Goal: Obtain resource: Obtain resource

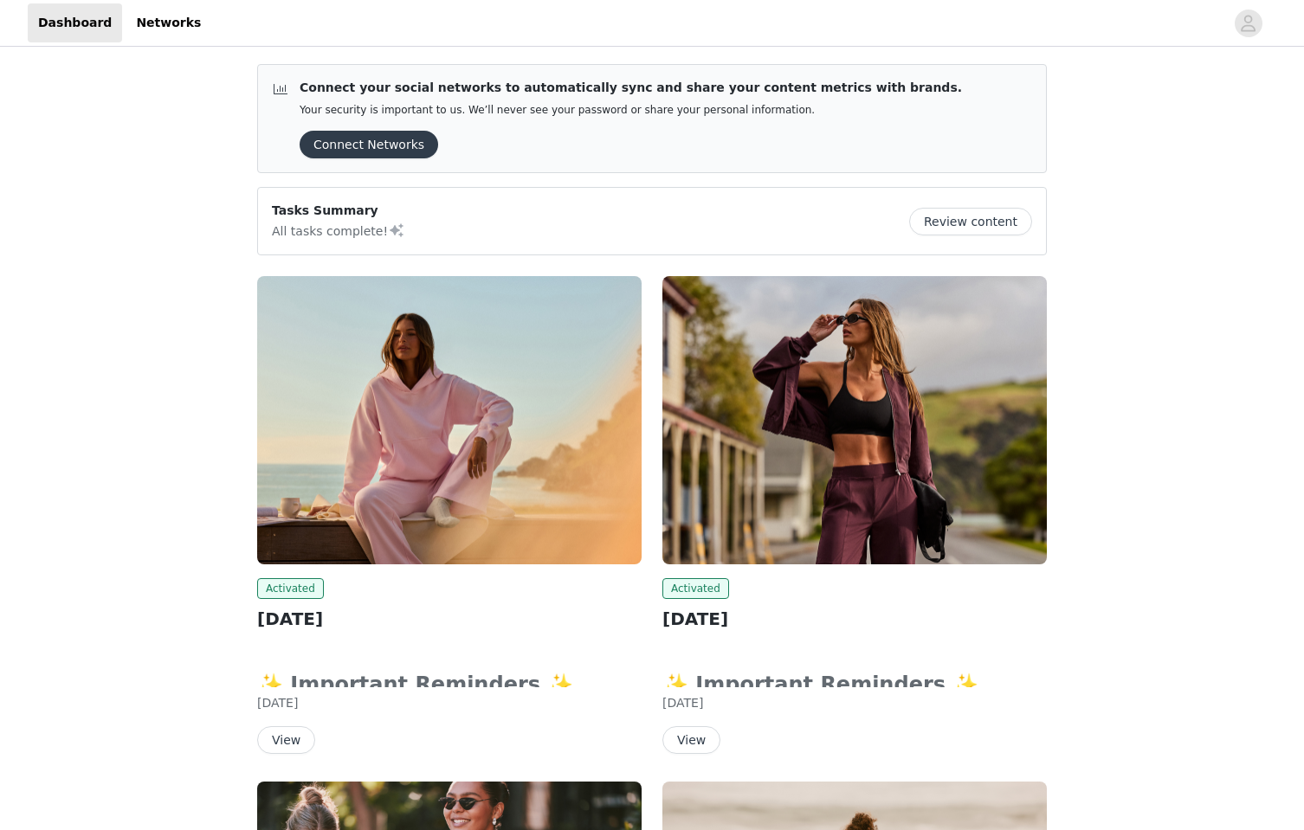
click at [436, 370] on img at bounding box center [449, 420] width 384 height 288
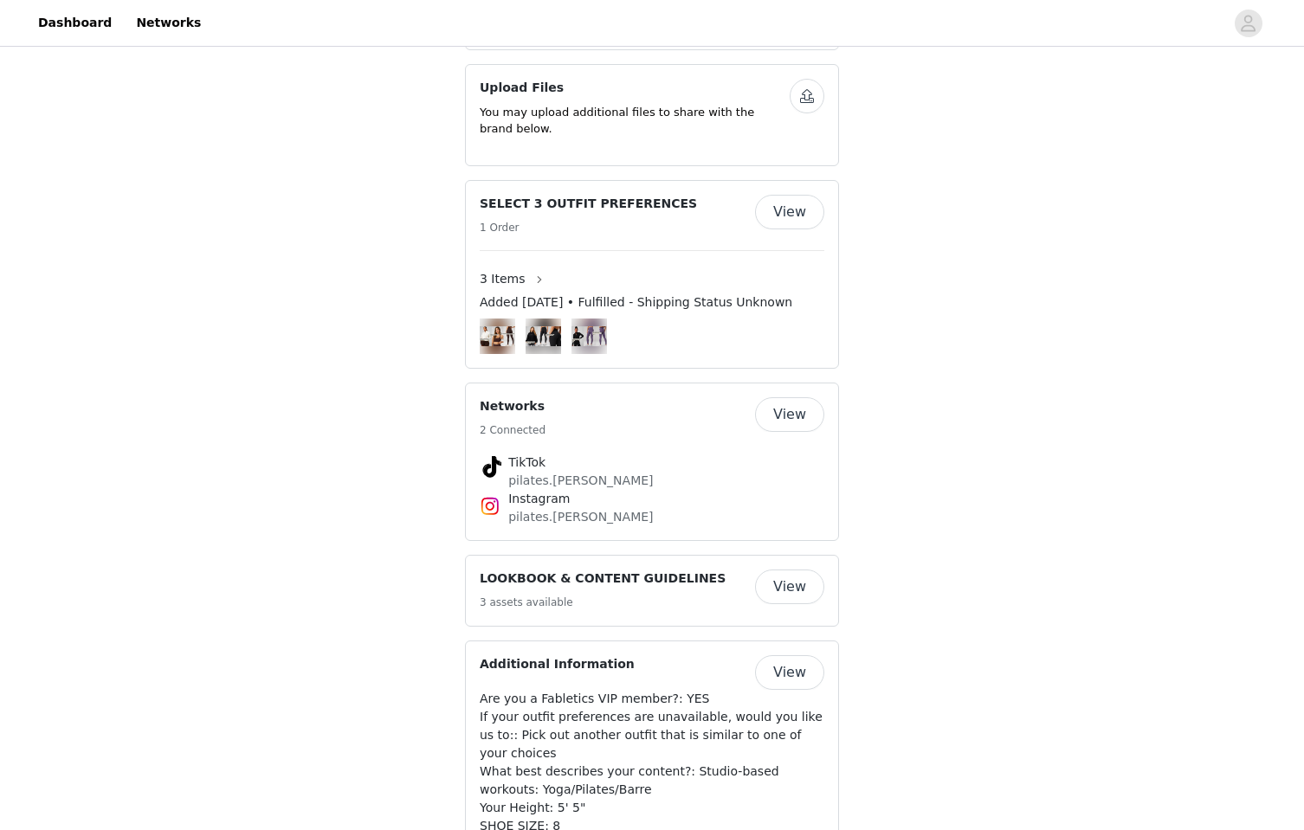
scroll to position [1101, 0]
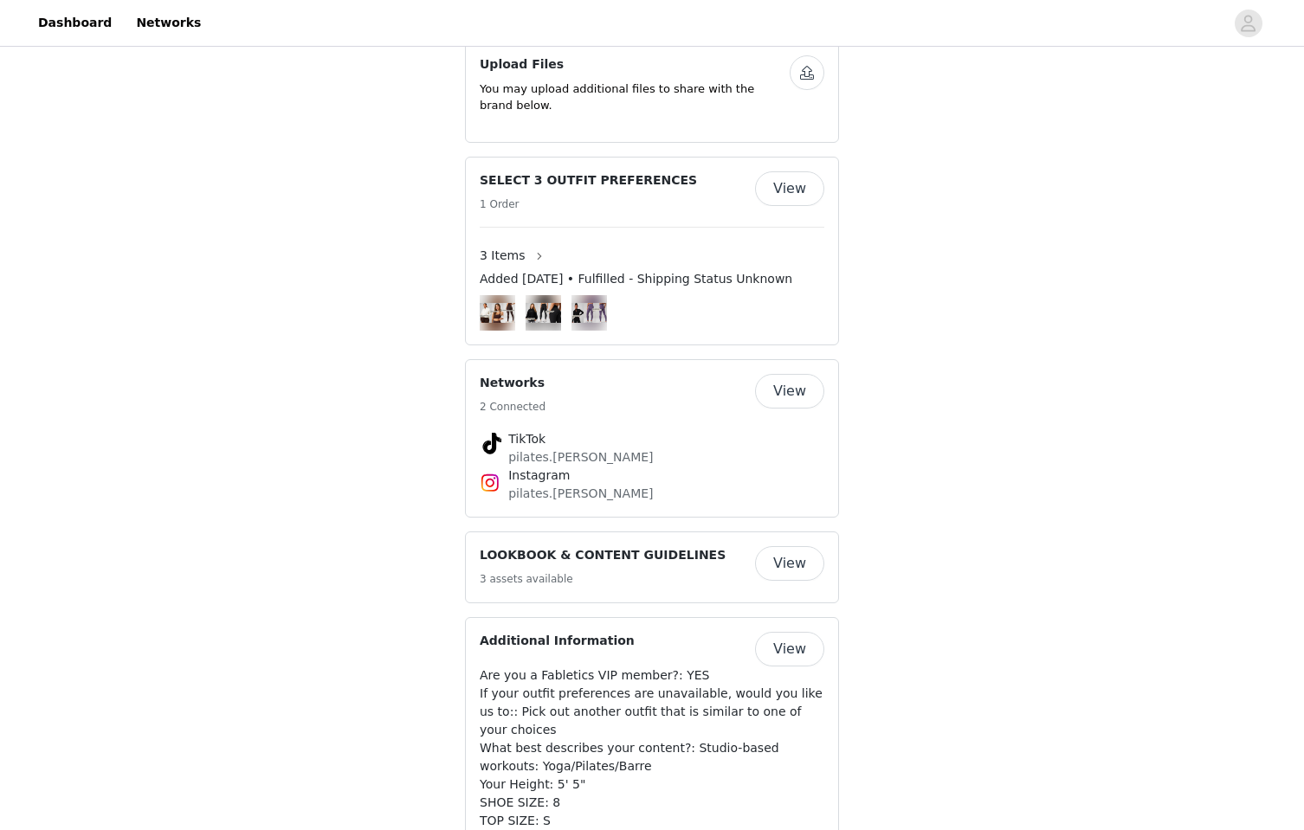
click at [786, 546] on button "View" at bounding box center [789, 563] width 69 height 35
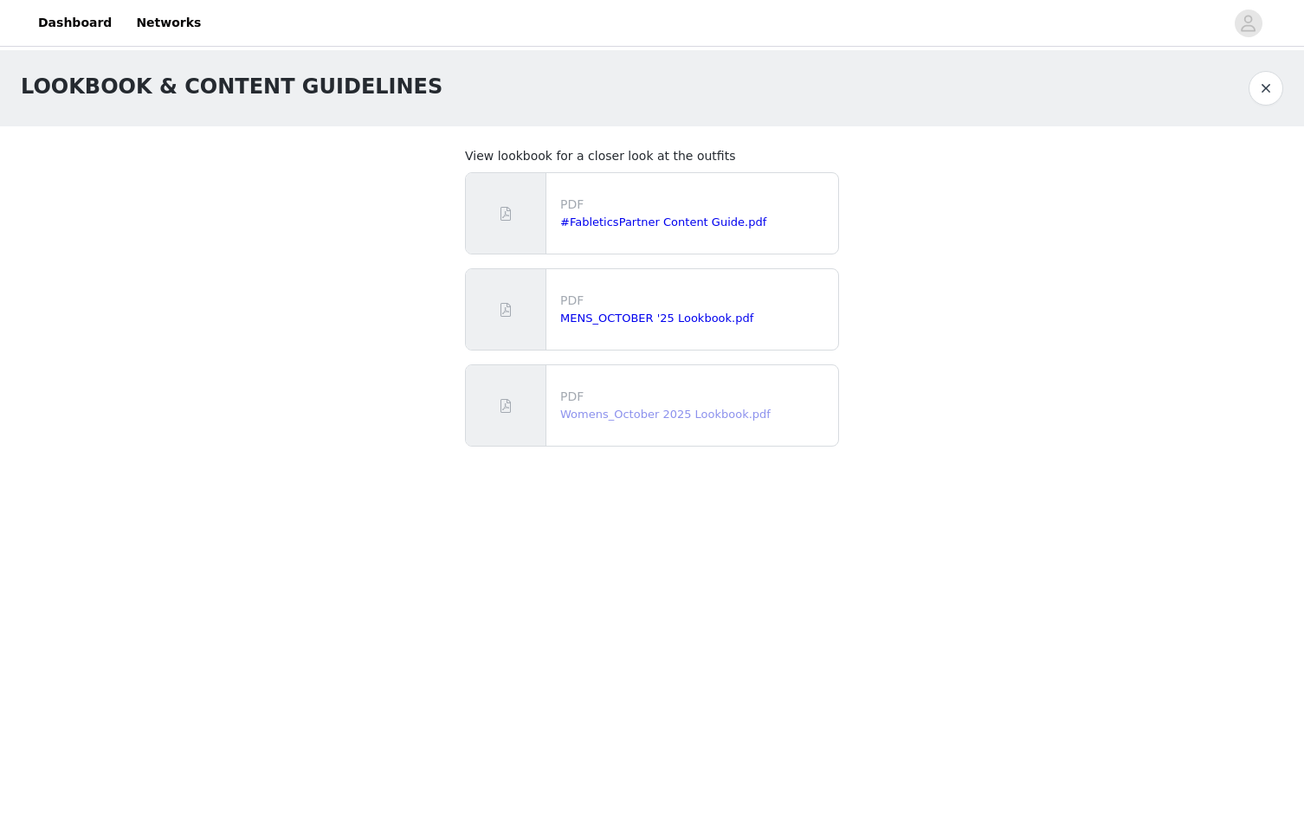
click at [636, 416] on link "Womens_October 2025 Lookbook.pdf" at bounding box center [665, 414] width 210 height 13
click at [226, 436] on div "LOOKBOOK & CONTENT GUIDELINES View lookbook for a closer look at the outfits PD…" at bounding box center [652, 265] width 1304 height 431
click at [1264, 89] on button "button" at bounding box center [1266, 88] width 35 height 35
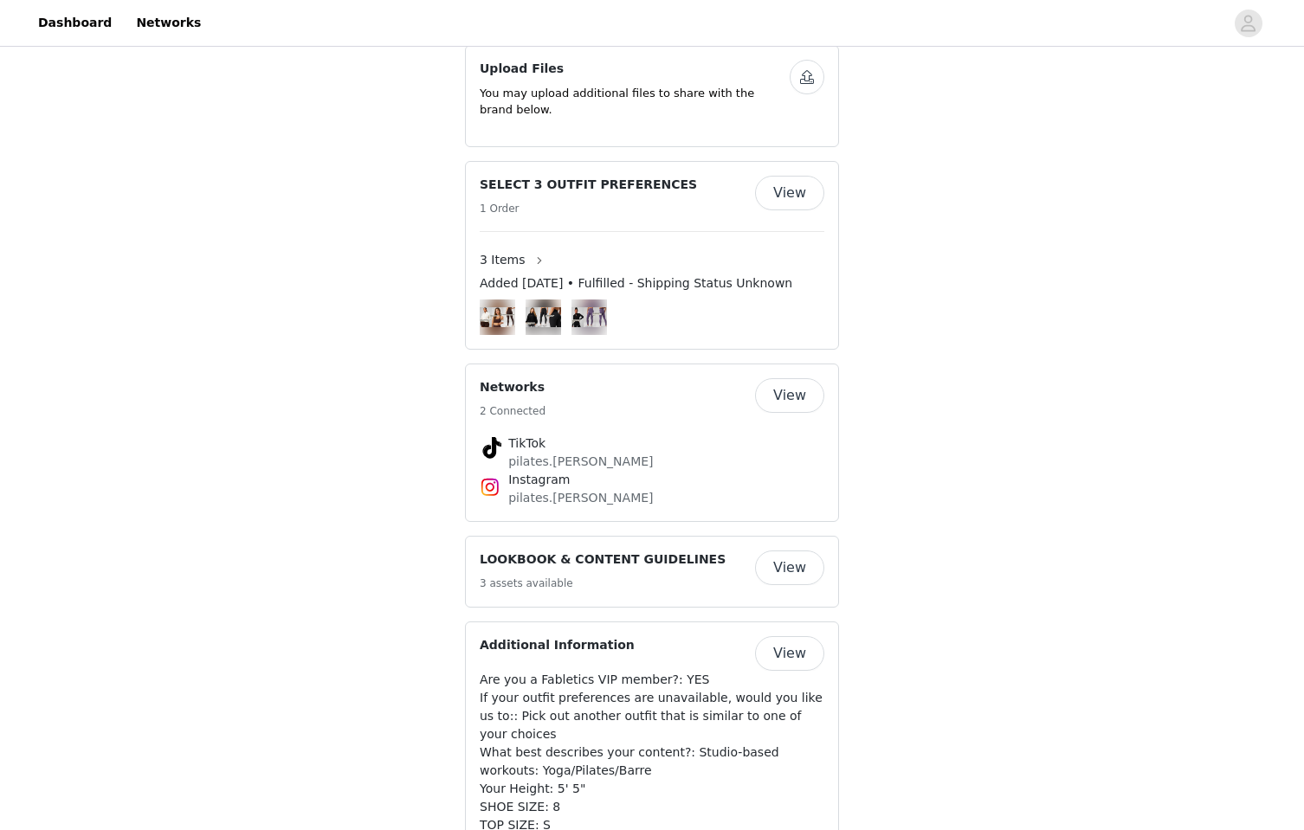
scroll to position [1108, 0]
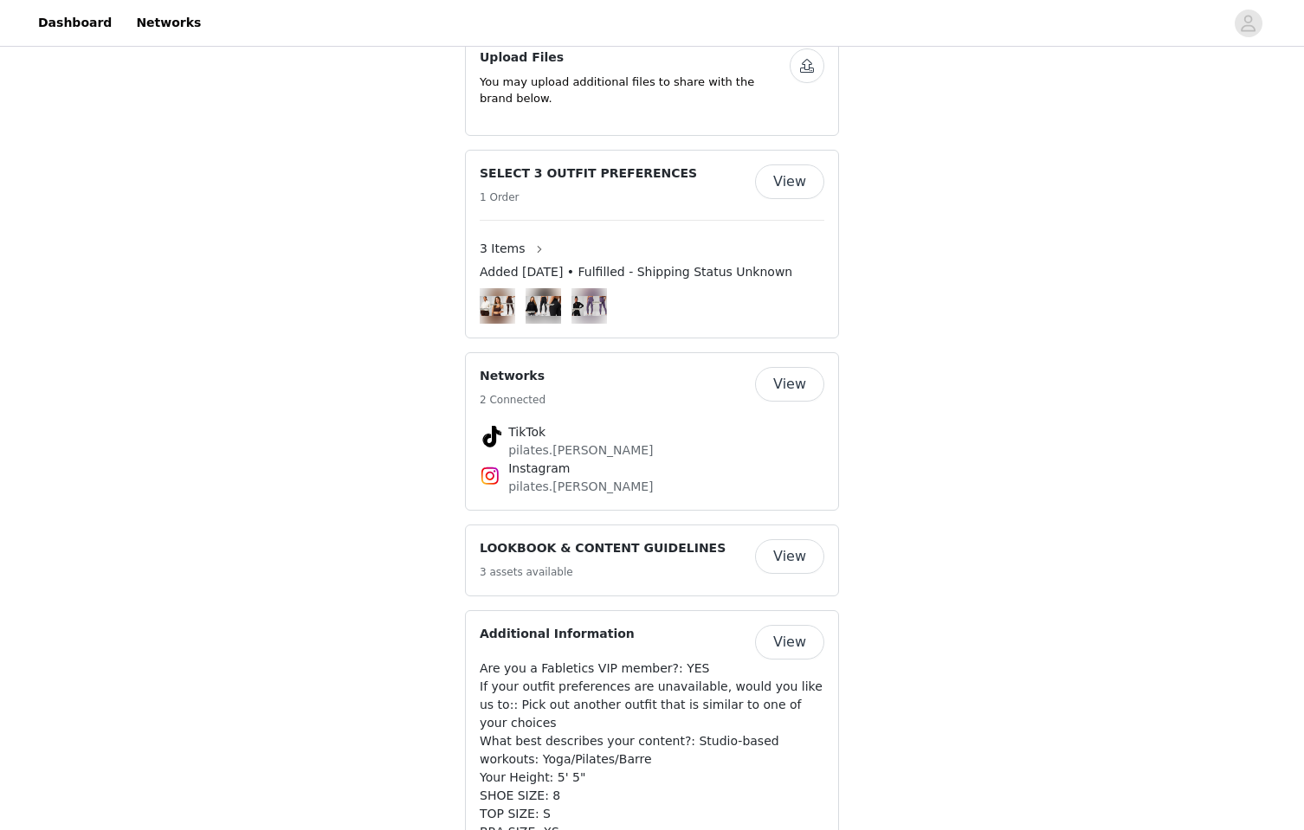
click at [510, 296] on img at bounding box center [497, 306] width 35 height 20
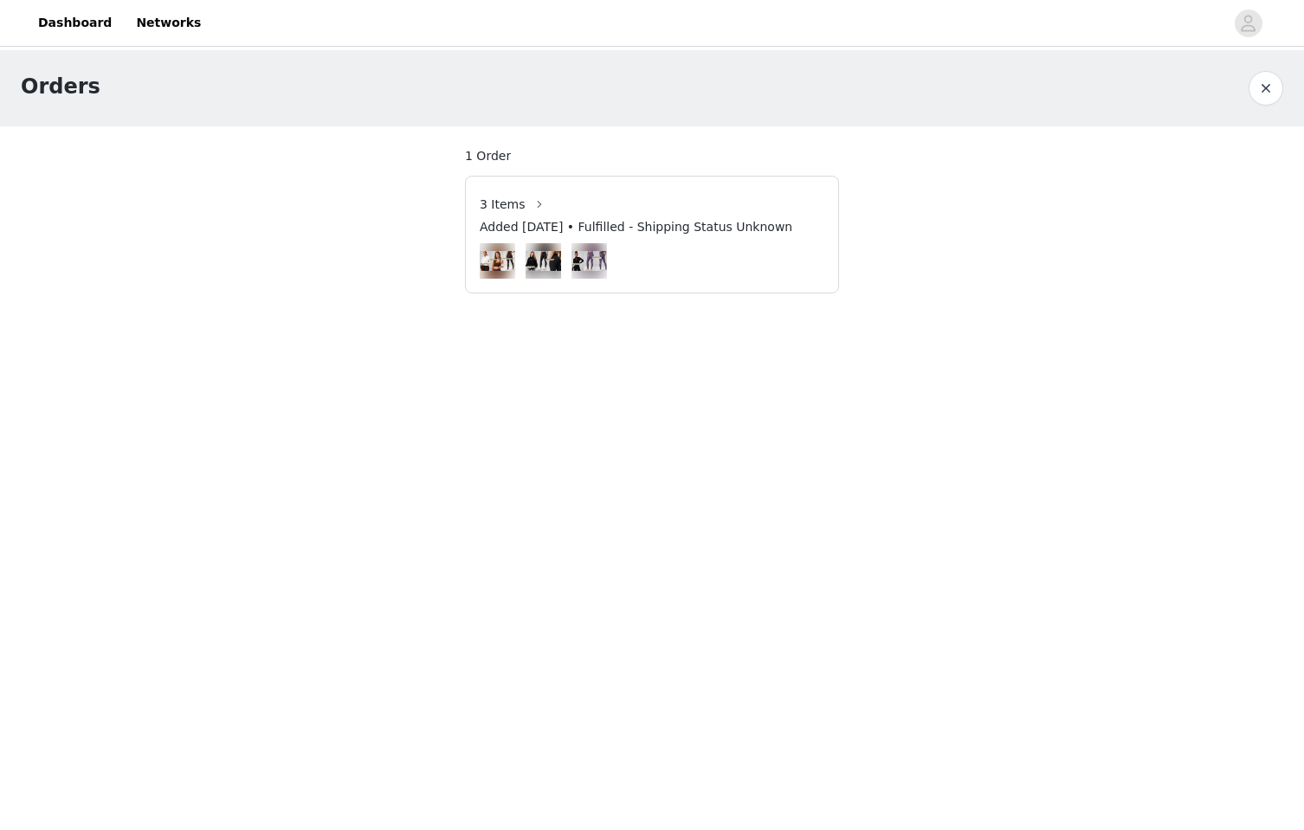
click at [526, 265] on img at bounding box center [543, 261] width 35 height 20
click at [526, 206] on button "button" at bounding box center [540, 204] width 28 height 28
